Goal: Task Accomplishment & Management: Use online tool/utility

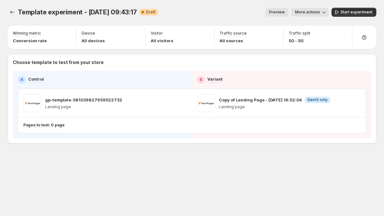
click at [92, 60] on p "Choose template to test from your store" at bounding box center [192, 62] width 358 height 6
click at [90, 64] on p "Choose template to test from your store" at bounding box center [192, 62] width 358 height 6
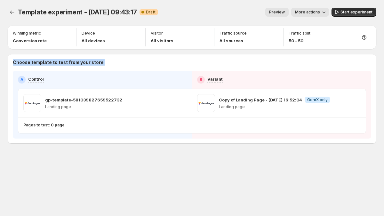
click at [90, 64] on p "Choose template to test from your store" at bounding box center [192, 62] width 358 height 6
click at [85, 64] on p "Choose template to test from your store" at bounding box center [192, 62] width 358 height 6
click at [103, 61] on p "Choose template to test from your store" at bounding box center [192, 62] width 358 height 6
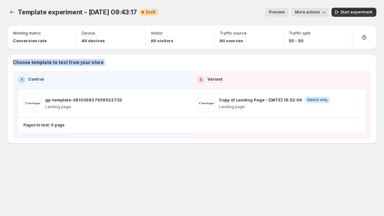
click at [110, 61] on p "Choose template to test from your store" at bounding box center [192, 62] width 358 height 6
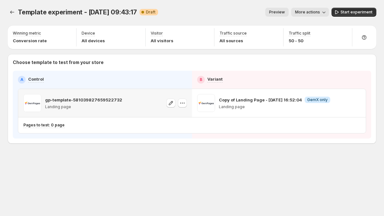
click at [103, 101] on p "gp-template-581039827659522732" at bounding box center [83, 100] width 77 height 6
click at [59, 97] on p "gp-template-581039827659522732" at bounding box center [83, 100] width 77 height 6
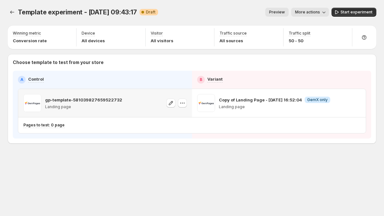
click at [44, 100] on div "gp-template-581039827659522732 Landing page" at bounding box center [72, 103] width 99 height 18
click at [52, 100] on p "gp-template-581039827659522732" at bounding box center [83, 100] width 77 height 6
click at [87, 100] on p "gp-template-581039827659522732" at bounding box center [83, 100] width 77 height 6
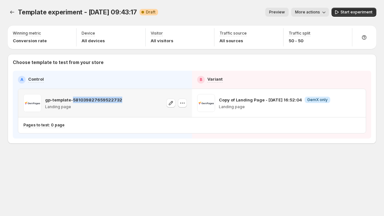
click at [87, 100] on p "gp-template-581039827659522732" at bounding box center [83, 100] width 77 height 6
click at [68, 107] on p "Landing page" at bounding box center [83, 106] width 77 height 5
click at [44, 107] on div "gp-template-581039827659522732 Landing page" at bounding box center [72, 103] width 99 height 18
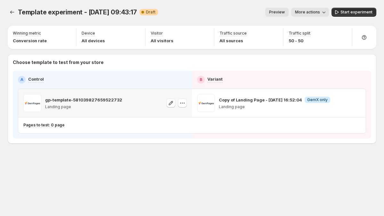
click at [85, 108] on p "Landing page" at bounding box center [83, 106] width 77 height 5
click at [184, 106] on icon "button" at bounding box center [182, 103] width 6 height 6
click at [179, 106] on button "button" at bounding box center [182, 103] width 9 height 9
click at [241, 100] on p "Copy of Landing Page - [DATE] 16:52:04" at bounding box center [260, 100] width 83 height 6
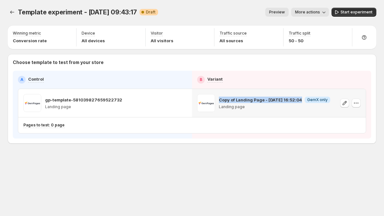
click at [241, 100] on p "Copy of Landing Page - [DATE] 16:52:04" at bounding box center [260, 100] width 83 height 6
click at [237, 108] on p "Landing page" at bounding box center [274, 106] width 111 height 5
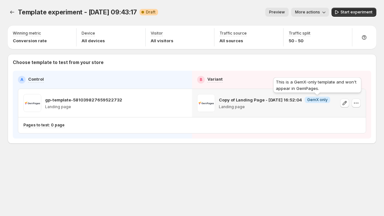
click at [308, 99] on span "GemX only" at bounding box center [317, 99] width 20 height 5
click at [319, 101] on span "GemX only" at bounding box center [317, 99] width 20 height 5
click at [316, 89] on div "Copy of Landing Page - Aug 22, 16:52:04 Info GemX only Landing page" at bounding box center [279, 103] width 174 height 28
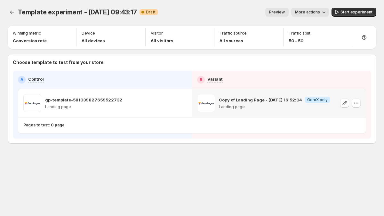
click at [316, 89] on div "Copy of Landing Page - Aug 22, 16:52:04 Info GemX only Landing page" at bounding box center [279, 103] width 174 height 28
click at [354, 103] on icon "button" at bounding box center [354, 103] width 1 height 1
click at [336, 124] on div "Change pages to test" at bounding box center [336, 125] width 49 height 9
click at [224, 79] on div "B Variant" at bounding box center [281, 80] width 169 height 8
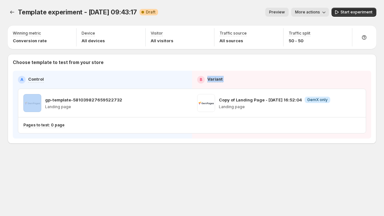
click at [224, 79] on div "B Variant" at bounding box center [281, 80] width 169 height 8
click at [231, 79] on div "B Variant" at bounding box center [281, 80] width 169 height 8
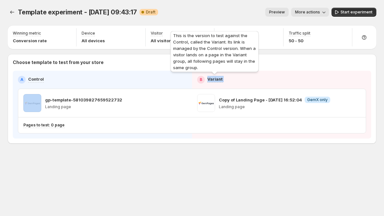
drag, startPoint x: 231, startPoint y: 79, endPoint x: 204, endPoint y: 82, distance: 26.7
click at [204, 82] on div "B Variant" at bounding box center [281, 80] width 169 height 8
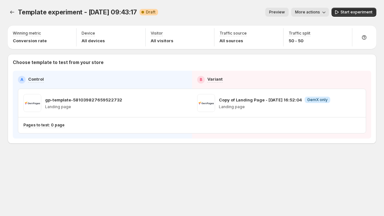
click at [197, 80] on div "B" at bounding box center [201, 80] width 8 height 8
click at [202, 79] on div "B" at bounding box center [201, 80] width 8 height 8
click at [201, 80] on h2 "B" at bounding box center [201, 79] width 3 height 5
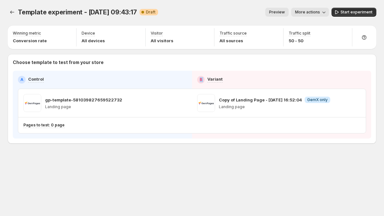
click at [201, 80] on h2 "B" at bounding box center [201, 79] width 3 height 5
click at [202, 80] on h2 "B" at bounding box center [201, 79] width 3 height 5
click at [207, 101] on span at bounding box center [206, 103] width 18 height 18
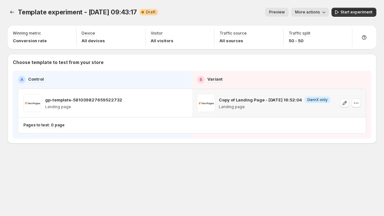
click at [231, 101] on p "Copy of Landing Page - [DATE] 16:52:04" at bounding box center [260, 100] width 83 height 6
click at [31, 103] on span at bounding box center [32, 103] width 18 height 18
click at [75, 99] on p "gp-template-581039827659522732" at bounding box center [83, 100] width 77 height 6
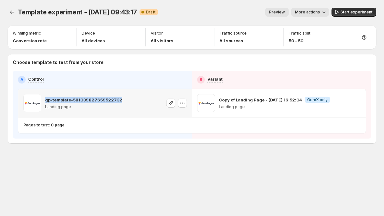
click at [75, 99] on p "gp-template-581039827659522732" at bounding box center [83, 100] width 77 height 6
click at [99, 100] on p "gp-template-581039827659522732" at bounding box center [83, 100] width 77 height 6
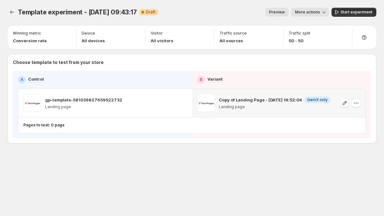
click at [241, 102] on p "Copy of Landing Page - [DATE] 16:52:04" at bounding box center [260, 100] width 83 height 6
click at [236, 107] on p "Landing page" at bounding box center [274, 106] width 111 height 5
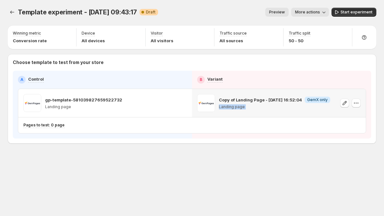
click at [236, 107] on p "Landing page" at bounding box center [274, 106] width 111 height 5
click at [229, 108] on p "Landing page" at bounding box center [274, 106] width 111 height 5
click at [311, 99] on span "GemX only" at bounding box center [317, 99] width 20 height 5
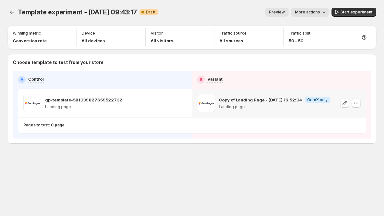
click at [225, 103] on p "Copy of Landing Page - [DATE] 16:52:04" at bounding box center [260, 100] width 83 height 6
click at [226, 101] on p "Copy of Landing Page - [DATE] 16:52:04" at bounding box center [260, 100] width 83 height 6
click at [243, 100] on p "Copy of Landing Page - [DATE] 16:52:04" at bounding box center [260, 100] width 83 height 6
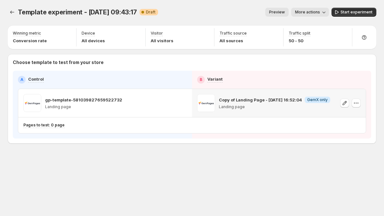
click at [205, 108] on span at bounding box center [206, 103] width 18 height 18
click at [197, 107] on span at bounding box center [206, 103] width 18 height 18
click at [178, 113] on div "gp-template-581039827659522732 Landing page" at bounding box center [105, 103] width 174 height 28
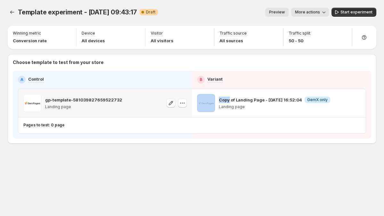
click at [125, 109] on div "gp-template-581039827659522732 Landing page" at bounding box center [105, 103] width 164 height 18
click at [41, 109] on span at bounding box center [32, 103] width 18 height 18
click at [39, 108] on span at bounding box center [32, 103] width 18 height 18
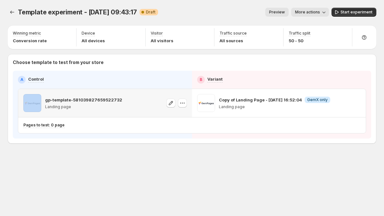
click at [39, 108] on span at bounding box center [32, 103] width 18 height 18
click at [209, 97] on span at bounding box center [206, 103] width 18 height 18
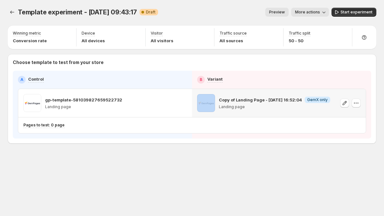
click at [209, 97] on span at bounding box center [206, 103] width 18 height 18
click at [204, 102] on span at bounding box center [206, 103] width 18 height 18
click at [204, 100] on span at bounding box center [206, 103] width 18 height 18
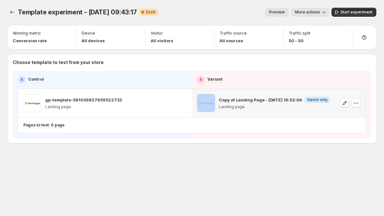
click at [204, 100] on span at bounding box center [206, 103] width 18 height 18
click at [210, 103] on span at bounding box center [206, 103] width 18 height 18
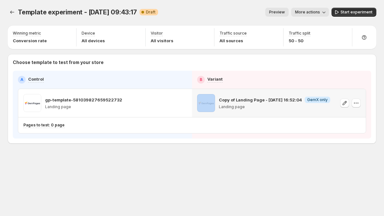
click at [210, 103] on span at bounding box center [206, 103] width 18 height 18
click at [205, 102] on span at bounding box center [206, 103] width 18 height 18
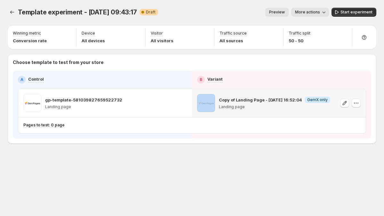
click at [205, 102] on span at bounding box center [206, 103] width 18 height 18
click at [30, 98] on span at bounding box center [32, 103] width 18 height 18
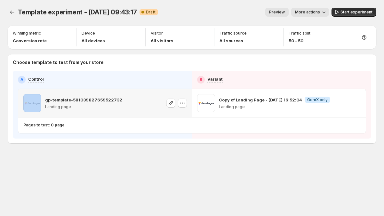
click at [30, 98] on span at bounding box center [32, 103] width 18 height 18
click at [60, 100] on p "gp-template-581039827659522732" at bounding box center [83, 100] width 77 height 6
click at [78, 101] on p "gp-template-581039827659522732" at bounding box center [83, 100] width 77 height 6
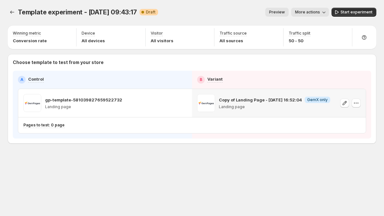
click at [197, 102] on span at bounding box center [206, 103] width 18 height 18
click at [215, 102] on span at bounding box center [206, 103] width 18 height 18
click at [223, 101] on p "Copy of Landing Page - [DATE] 16:52:04" at bounding box center [260, 100] width 83 height 6
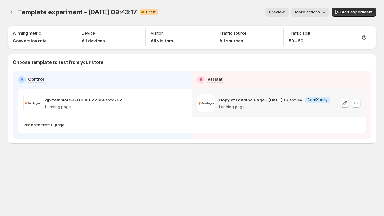
click at [244, 101] on p "Copy of Landing Page - [DATE] 16:52:04" at bounding box center [260, 100] width 83 height 6
click at [232, 100] on p "Copy of Landing Page - [DATE] 16:52:04" at bounding box center [260, 100] width 83 height 6
click at [239, 101] on p "Copy of Landing Page - [DATE] 16:52:04" at bounding box center [260, 100] width 83 height 6
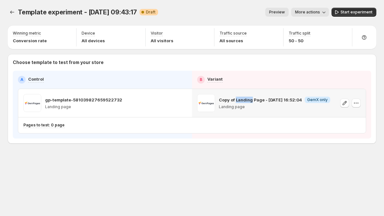
click at [239, 101] on p "Copy of Landing Page - [DATE] 16:52:04" at bounding box center [260, 100] width 83 height 6
click at [260, 100] on p "Copy of Landing Page - [DATE] 16:52:04" at bounding box center [260, 100] width 83 height 6
click at [281, 100] on p "Copy of Landing Page - [DATE] 16:52:04" at bounding box center [260, 100] width 83 height 6
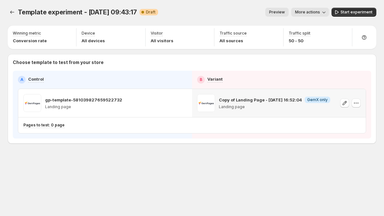
click at [273, 100] on p "Copy of Landing Page - [DATE] 16:52:04" at bounding box center [260, 100] width 83 height 6
click at [279, 101] on p "Copy of Landing Page - [DATE] 16:52:04" at bounding box center [260, 100] width 83 height 6
click at [291, 100] on p "Copy of Landing Page - [DATE] 16:52:04" at bounding box center [260, 100] width 83 height 6
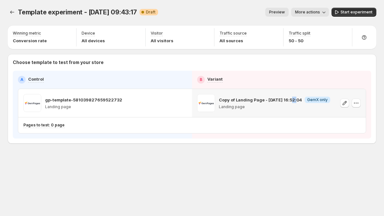
click at [291, 100] on p "Copy of Landing Page - [DATE] 16:52:04" at bounding box center [260, 100] width 83 height 6
click at [287, 100] on p "Copy of Landing Page - [DATE] 16:52:04" at bounding box center [260, 100] width 83 height 6
click at [298, 100] on p "Copy of Landing Page - [DATE] 16:52:04" at bounding box center [260, 100] width 83 height 6
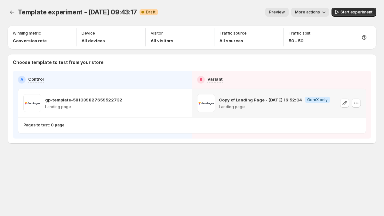
click at [285, 100] on p "Copy of Landing Page - [DATE] 16:52:04" at bounding box center [260, 100] width 83 height 6
click at [293, 100] on p "Copy of Landing Page - [DATE] 16:52:04" at bounding box center [260, 100] width 83 height 6
click at [298, 100] on p "Copy of Landing Page - [DATE] 16:52:04" at bounding box center [260, 100] width 83 height 6
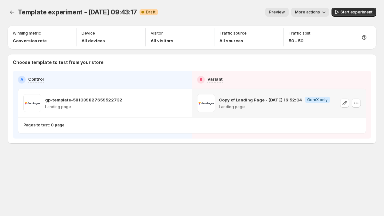
click at [298, 100] on p "Copy of Landing Page - [DATE] 16:52:04" at bounding box center [260, 100] width 83 height 6
click at [290, 100] on p "Copy of Landing Page - [DATE] 16:52:04" at bounding box center [260, 100] width 83 height 6
click at [281, 100] on p "Copy of Landing Page - [DATE] 16:52:04" at bounding box center [260, 100] width 83 height 6
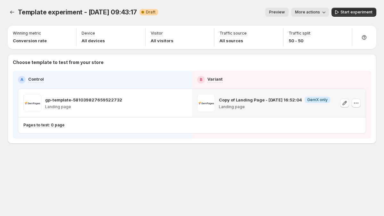
click at [279, 100] on p "Copy of Landing Page - [DATE] 16:52:04" at bounding box center [260, 100] width 83 height 6
click at [270, 101] on p "Copy of Landing Page - [DATE] 16:52:04" at bounding box center [260, 100] width 83 height 6
click at [254, 100] on p "Copy of Landing Page - [DATE] 16:52:04" at bounding box center [260, 100] width 83 height 6
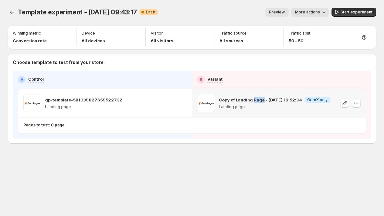
click at [254, 100] on p "Copy of Landing Page - [DATE] 16:52:04" at bounding box center [260, 100] width 83 height 6
click at [237, 100] on p "Copy of Landing Page - [DATE] 16:52:04" at bounding box center [260, 100] width 83 height 6
click at [229, 99] on p "Copy of Landing Page - [DATE] 16:52:04" at bounding box center [260, 100] width 83 height 6
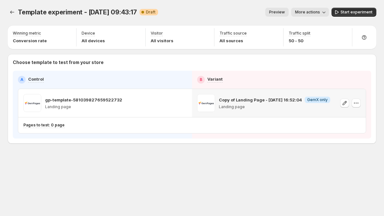
click at [225, 100] on p "Copy of Landing Page - [DATE] 16:52:04" at bounding box center [260, 100] width 83 height 6
click at [203, 100] on span at bounding box center [206, 103] width 18 height 18
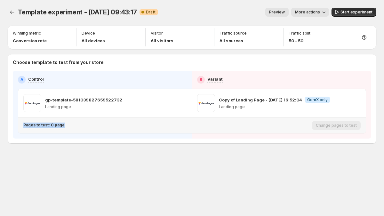
drag, startPoint x: 60, startPoint y: 125, endPoint x: 15, endPoint y: 125, distance: 44.8
click at [13, 124] on div "A Control B Variant gp-template-581039827659522732 Landing page Copy of Landing…" at bounding box center [192, 105] width 358 height 68
click at [100, 130] on div "Pages to test: 0 page" at bounding box center [166, 125] width 286 height 11
click at [346, 128] on div "Change pages to test" at bounding box center [336, 125] width 49 height 9
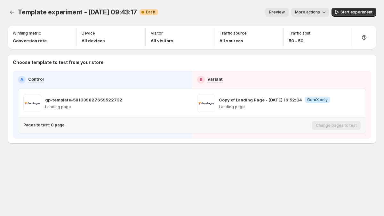
click at [346, 128] on div "Change pages to test" at bounding box center [336, 125] width 49 height 9
click at [342, 127] on div "Change pages to test" at bounding box center [336, 125] width 49 height 9
click at [340, 124] on div "Change pages to test" at bounding box center [336, 125] width 49 height 9
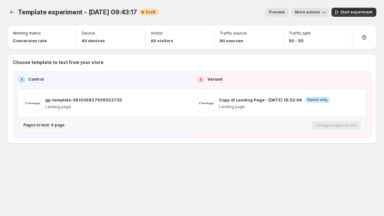
click at [340, 124] on div "Change pages to test" at bounding box center [336, 125] width 49 height 9
click at [183, 103] on icon "button" at bounding box center [182, 103] width 6 height 6
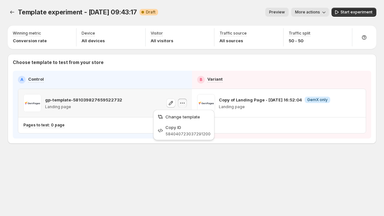
click at [183, 103] on icon "button" at bounding box center [182, 103] width 6 height 6
click at [20, 16] on div "Template experiment - Sep 12, 09:43:17 Warning Complete Draft" at bounding box center [88, 12] width 140 height 9
click at [100, 101] on p "Landing Page - [DATE] 16:52:04" at bounding box center [78, 100] width 66 height 6
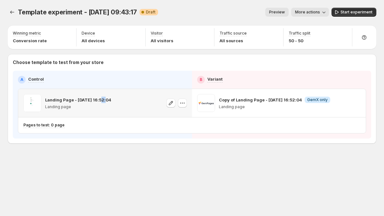
click at [100, 101] on p "Landing Page - [DATE] 16:52:04" at bounding box center [78, 100] width 66 height 6
click at [86, 100] on p "Landing Page - [DATE] 16:52:04" at bounding box center [78, 100] width 66 height 6
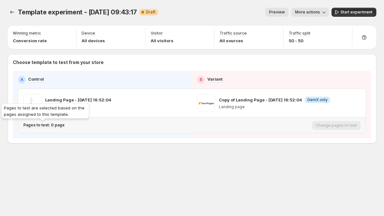
click at [46, 125] on p "Pages to test: 0 page" at bounding box center [43, 125] width 41 height 5
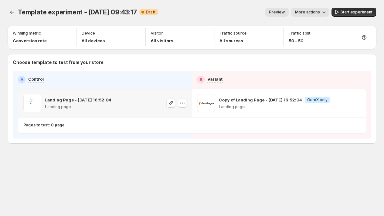
click at [92, 97] on p "Landing Page - [DATE] 16:52:04" at bounding box center [78, 100] width 66 height 6
click at [102, 98] on p "Landing Page - [DATE] 16:52:04" at bounding box center [78, 100] width 66 height 6
click at [120, 14] on span "Template experiment - [DATE] 09:43:17" at bounding box center [77, 12] width 119 height 8
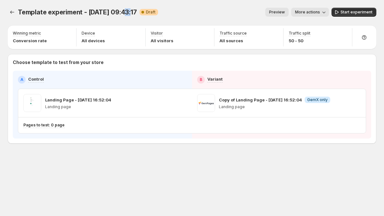
click at [120, 14] on span "Template experiment - [DATE] 09:43:17" at bounding box center [77, 12] width 119 height 8
click at [179, 103] on button "button" at bounding box center [182, 103] width 9 height 9
click at [182, 107] on button "button" at bounding box center [182, 103] width 9 height 9
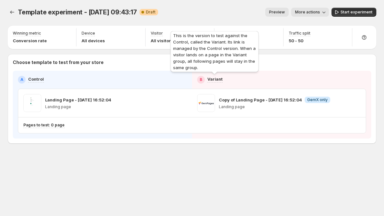
click at [212, 79] on p "Variant" at bounding box center [214, 79] width 15 height 6
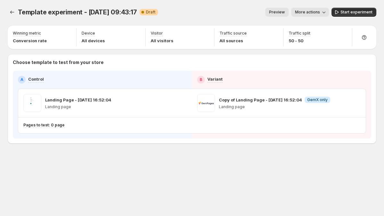
click at [228, 79] on div "B Variant" at bounding box center [281, 80] width 169 height 8
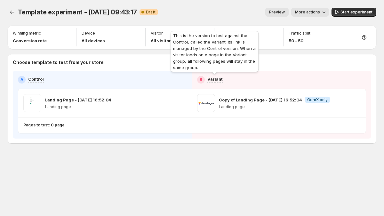
click at [219, 79] on p "Variant" at bounding box center [214, 79] width 15 height 6
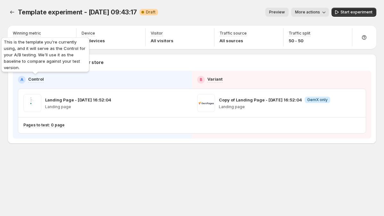
click at [41, 82] on p "Control" at bounding box center [36, 79] width 16 height 6
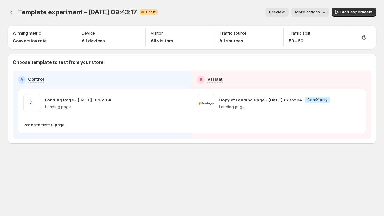
click at [51, 80] on div "A Control" at bounding box center [102, 80] width 169 height 8
click at [328, 12] on button "More actions" at bounding box center [310, 12] width 38 height 9
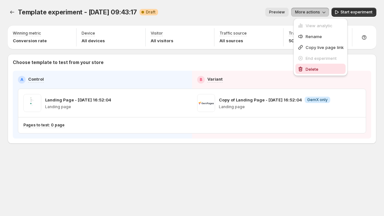
click at [320, 67] on span "Delete" at bounding box center [325, 69] width 38 height 6
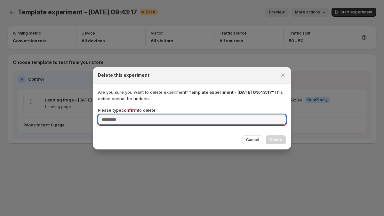
click at [131, 109] on span "confirm" at bounding box center [129, 110] width 17 height 5
click at [131, 115] on input "Please type confirm to delete" at bounding box center [192, 120] width 188 height 10
click at [131, 109] on span "confirm" at bounding box center [129, 110] width 17 height 5
click at [131, 115] on input "Please type confirm to delete" at bounding box center [192, 120] width 188 height 10
copy span "confirm"
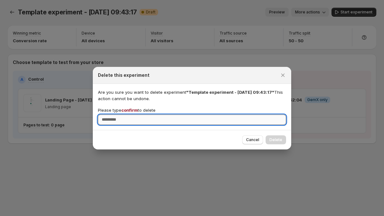
click at [128, 117] on input "Please type confirm to delete" at bounding box center [192, 120] width 188 height 10
paste input "*******"
type input "*******"
click at [279, 141] on span "Delete" at bounding box center [275, 139] width 13 height 5
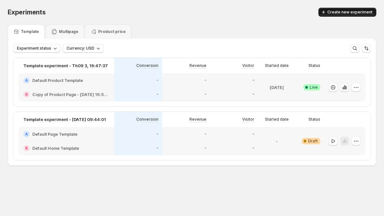
click at [338, 12] on span "Create new experiment" at bounding box center [349, 12] width 45 height 5
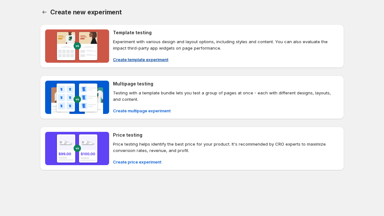
click at [146, 64] on button "Create template experiment" at bounding box center [140, 59] width 63 height 10
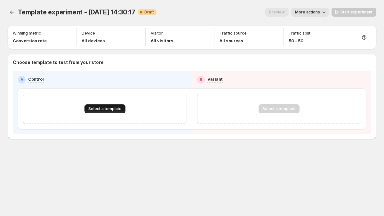
click at [117, 111] on span "Select a template" at bounding box center [104, 108] width 33 height 5
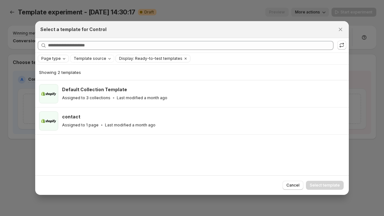
click at [53, 59] on span "Page type" at bounding box center [51, 58] width 20 height 5
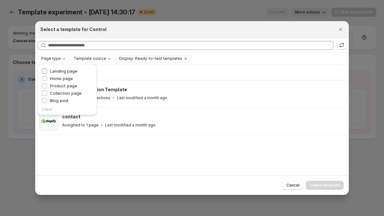
click at [53, 68] on span "Landing page" at bounding box center [64, 71] width 28 height 6
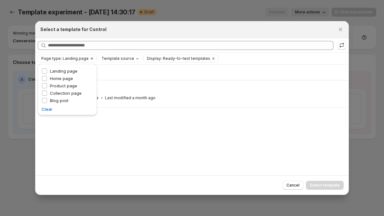
click at [54, 58] on span "Page type: Landing page" at bounding box center [64, 58] width 47 height 5
click at [211, 59] on icon "Clear" at bounding box center [213, 58] width 5 height 5
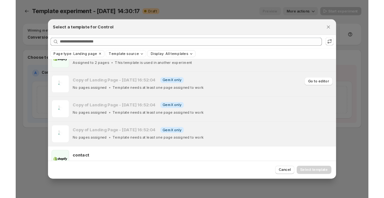
scroll to position [13, 0]
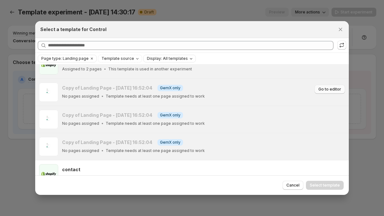
click at [327, 88] on span "Go to editor" at bounding box center [329, 89] width 23 height 5
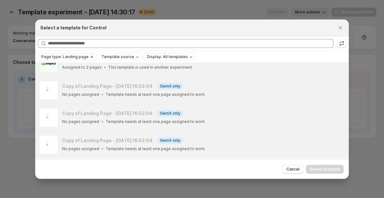
click at [90, 55] on icon "Clear" at bounding box center [91, 56] width 5 height 5
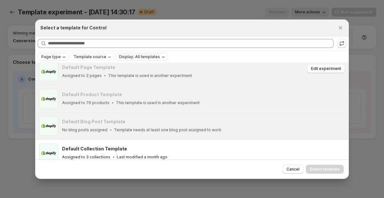
scroll to position [0, 0]
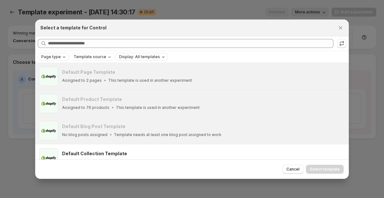
click at [146, 58] on span "Display: All templates" at bounding box center [139, 56] width 41 height 5
click at [146, 70] on span "Ready-to-test templates" at bounding box center [148, 69] width 48 height 5
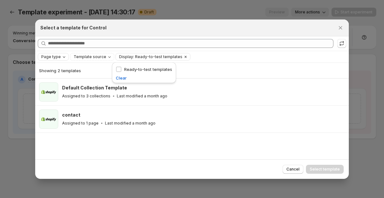
click at [146, 57] on span "Display: Ready-to-test templates" at bounding box center [150, 56] width 63 height 5
click at [97, 54] on div "Template source" at bounding box center [93, 57] width 40 height 6
click at [85, 79] on span "GemPages" at bounding box center [92, 77] width 22 height 6
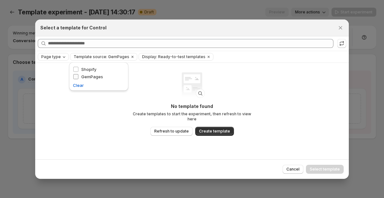
click at [85, 77] on span "GemPages" at bounding box center [92, 76] width 22 height 5
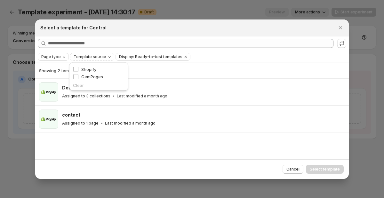
click at [90, 30] on h2 "Select a template for Control" at bounding box center [73, 28] width 66 height 6
click at [337, 44] on button ":r4d:" at bounding box center [341, 43] width 9 height 9
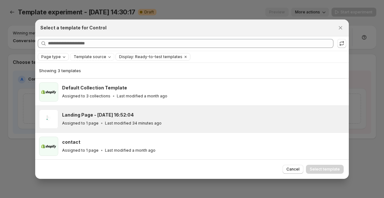
click at [173, 123] on div "Assigned to 1 page Last modified 34 minutes ago" at bounding box center [202, 123] width 281 height 6
click at [321, 171] on span "Select template" at bounding box center [325, 169] width 30 height 5
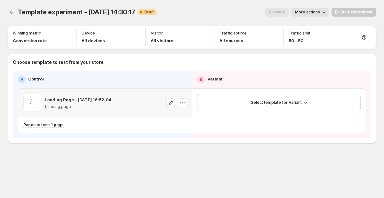
click at [79, 97] on p "Landing Page - [DATE] 16:52:04" at bounding box center [78, 100] width 66 height 6
click at [74, 101] on p "Landing Page - [DATE] 16:52:04" at bounding box center [78, 100] width 66 height 6
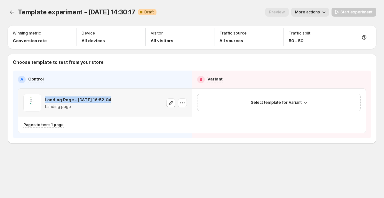
click at [74, 101] on p "Landing Page - [DATE] 16:52:04" at bounding box center [78, 100] width 66 height 6
